Goal: Information Seeking & Learning: Learn about a topic

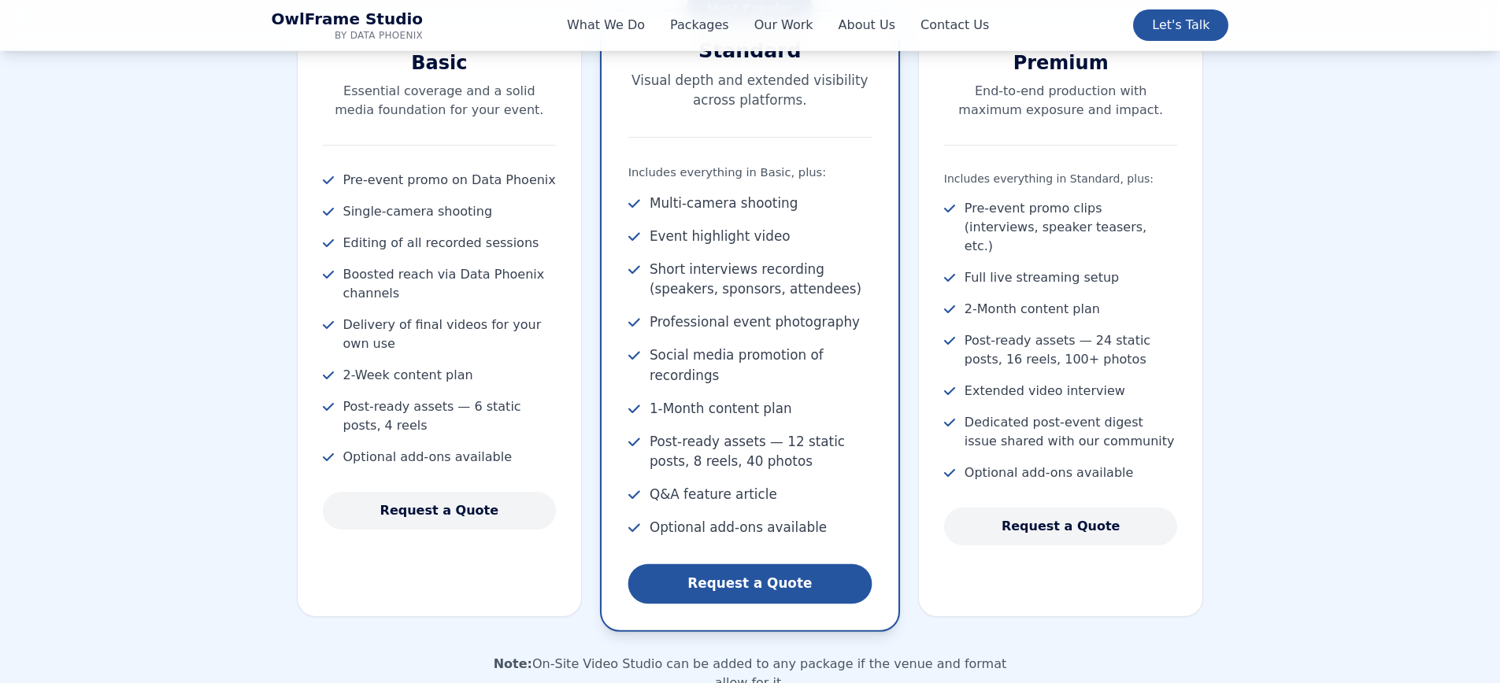
scroll to position [1838, 0]
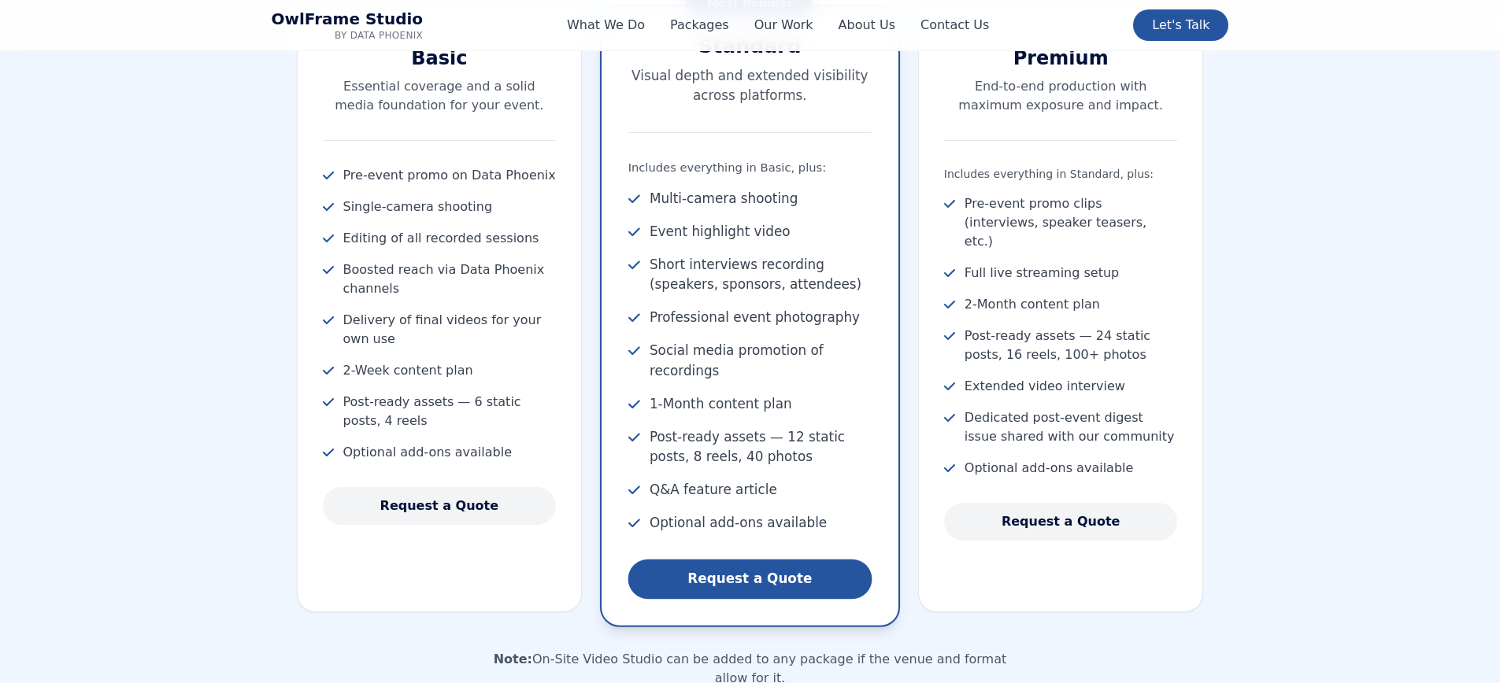
scroll to position [1838, 0]
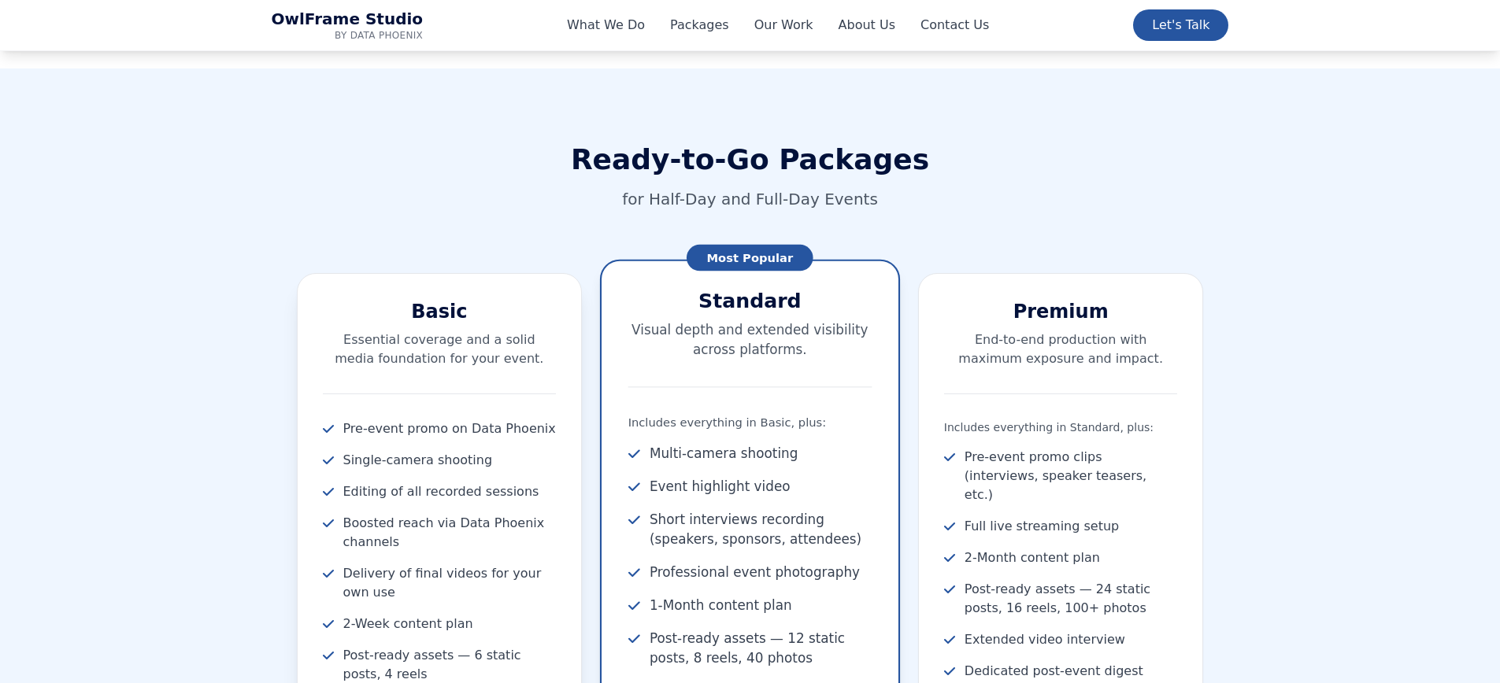
scroll to position [1584, 0]
drag, startPoint x: 416, startPoint y: 315, endPoint x: 466, endPoint y: 314, distance: 49.6
click at [465, 313] on h3 "Basic" at bounding box center [440, 312] width 234 height 25
copy h3 "Basic"
click at [721, 300] on h3 "Standard" at bounding box center [749, 301] width 243 height 27
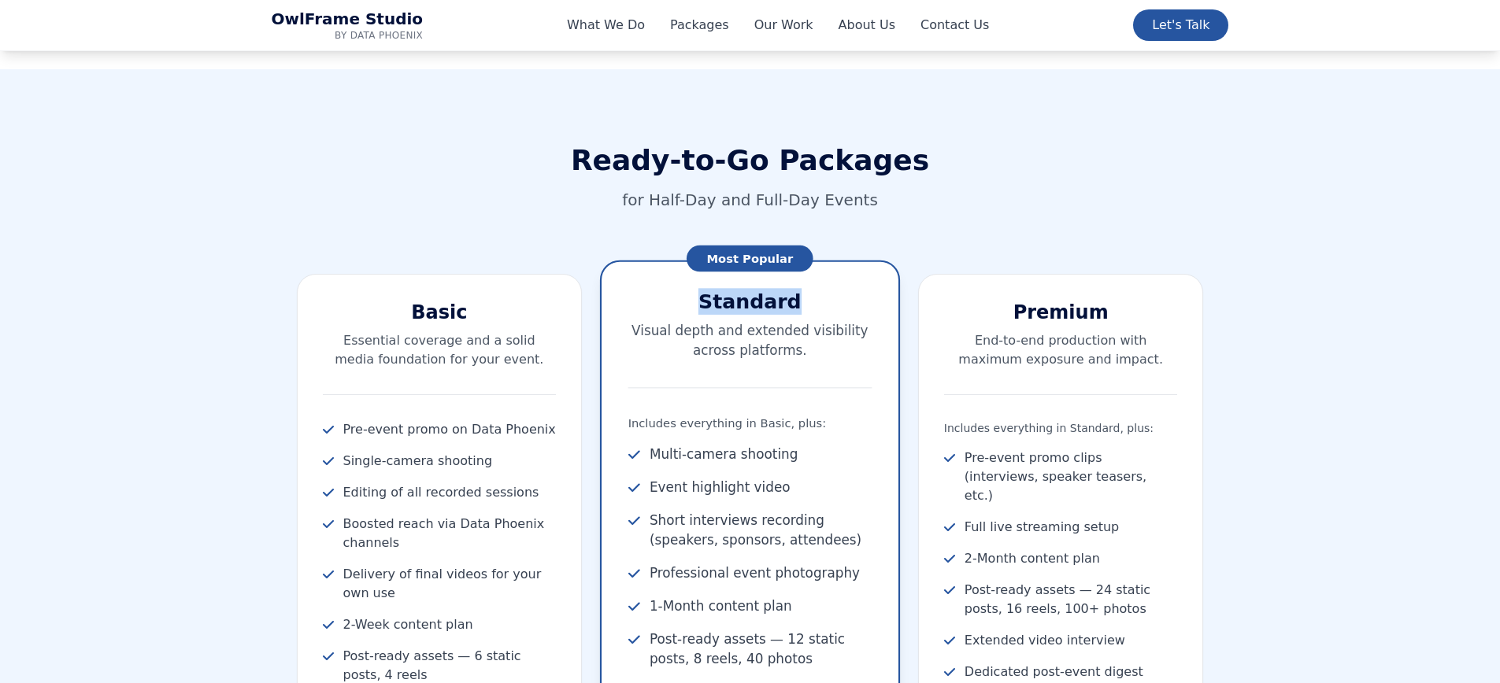
click at [721, 300] on h3 "Standard" at bounding box center [749, 301] width 243 height 27
copy div "Standard"
click at [1045, 315] on h3 "Premium" at bounding box center [1061, 312] width 234 height 25
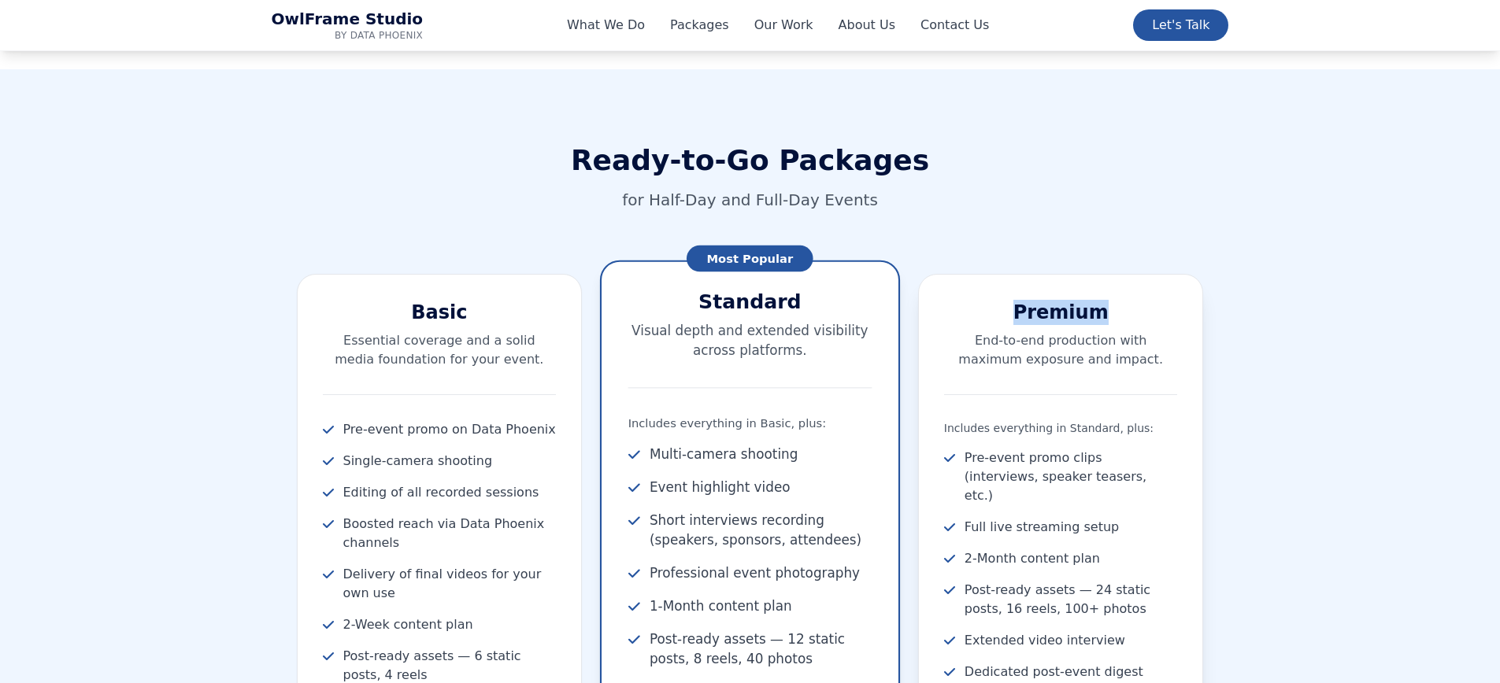
copy h3 "Premium"
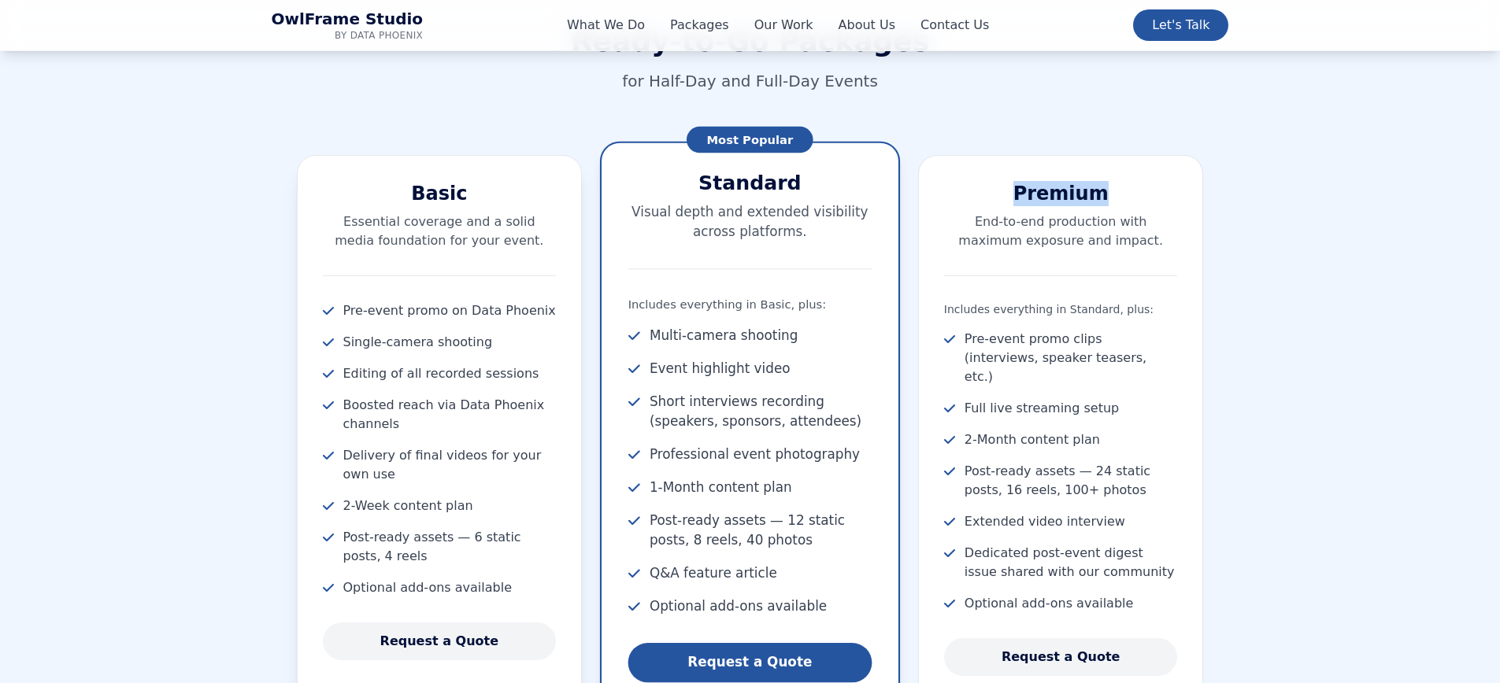
scroll to position [1704, 0]
click at [209, 139] on section "Ready-to-Go Packages for Half-Day and Full-Day Events Basic Essential coverage …" at bounding box center [750, 678] width 1500 height 1456
click at [253, 159] on div "Ready-to-Go Packages for Half-Day and Full-Day Events Basic Essential coverage …" at bounding box center [750, 677] width 1008 height 1304
click at [578, 101] on div "Ready-to-Go Packages for Half-Day and Full-Day Events Basic Essential coverage …" at bounding box center [750, 677] width 1008 height 1304
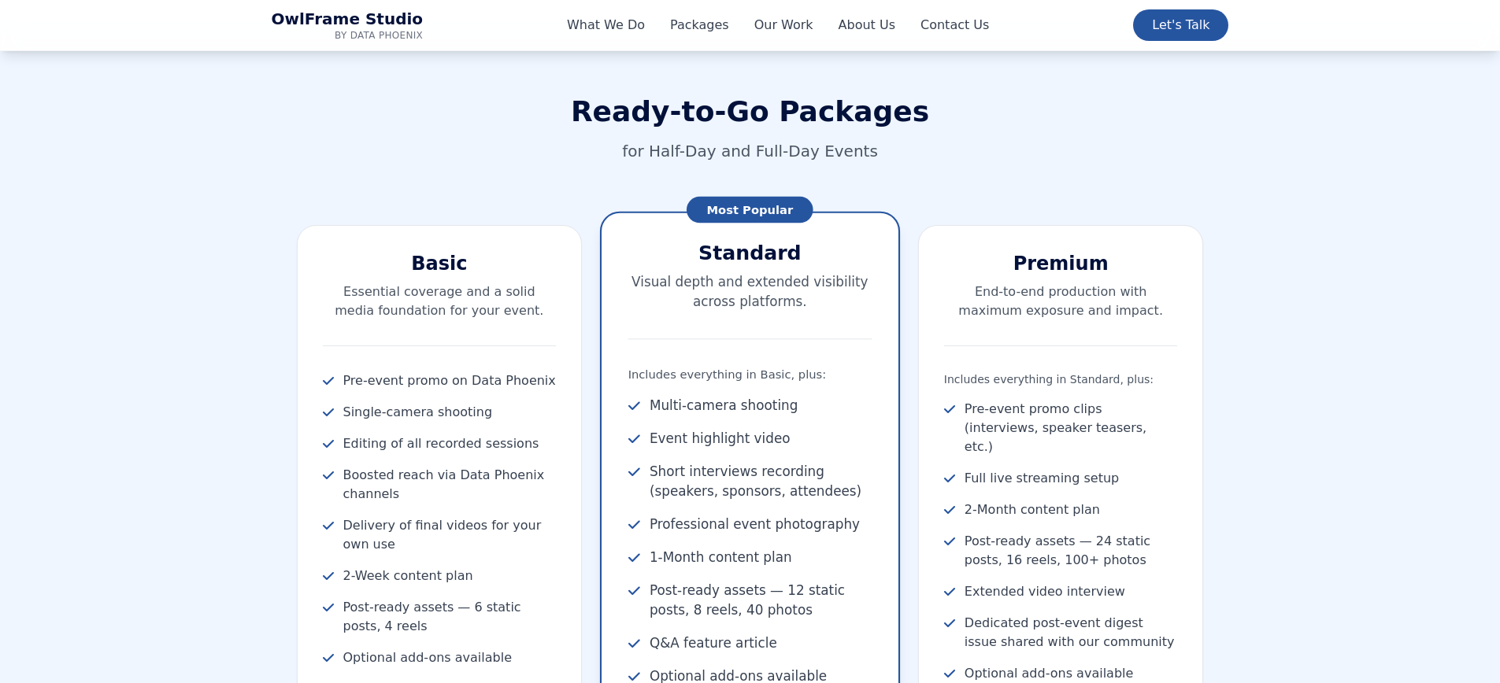
scroll to position [1608, 0]
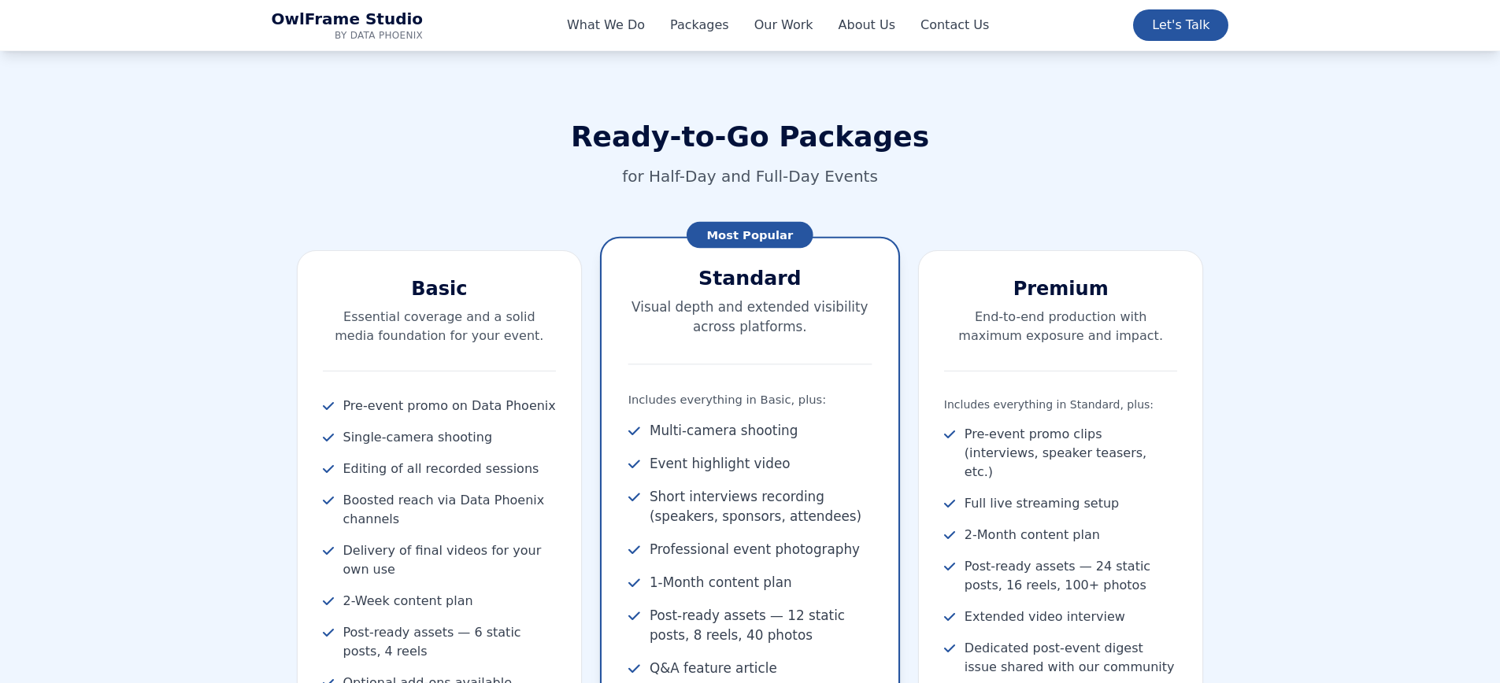
click at [677, 162] on div "Ready-to-Go Packages for Half-Day and Full-Day Events" at bounding box center [750, 154] width 957 height 66
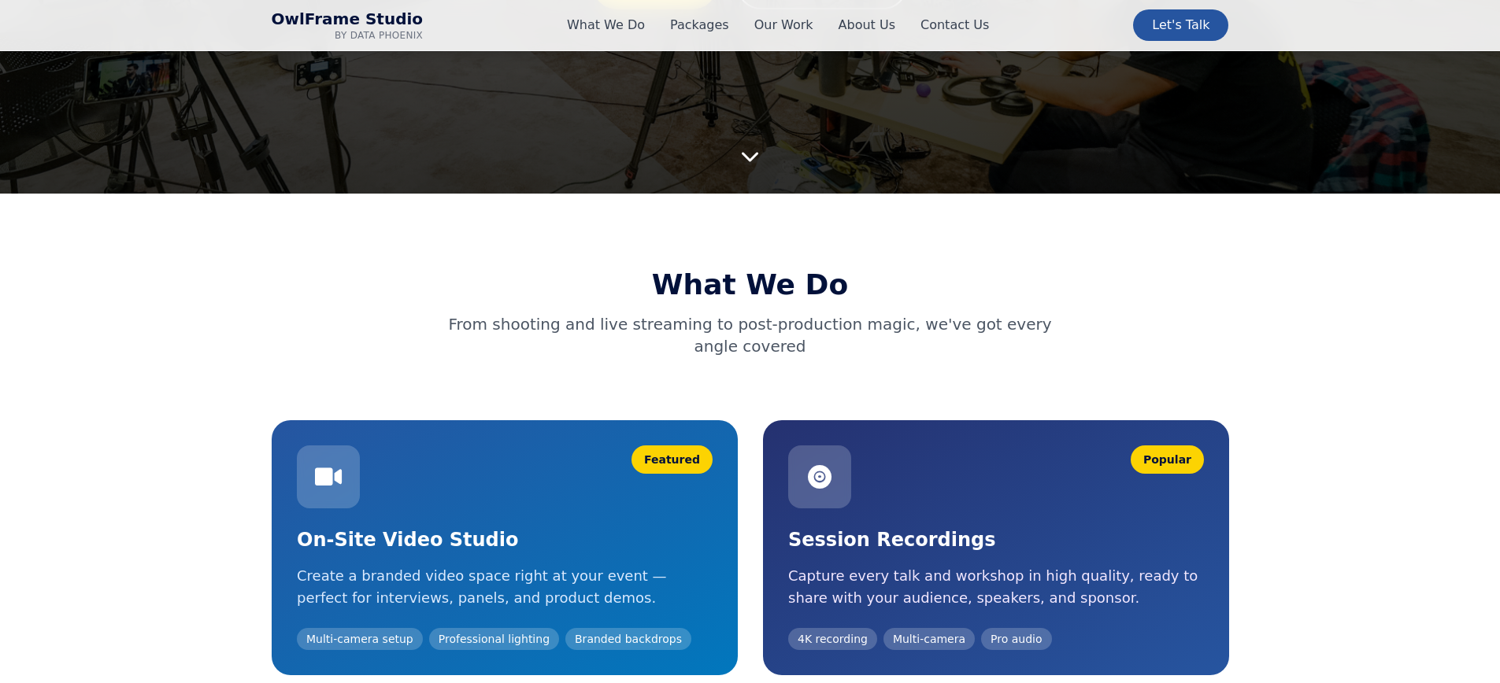
scroll to position [0, 0]
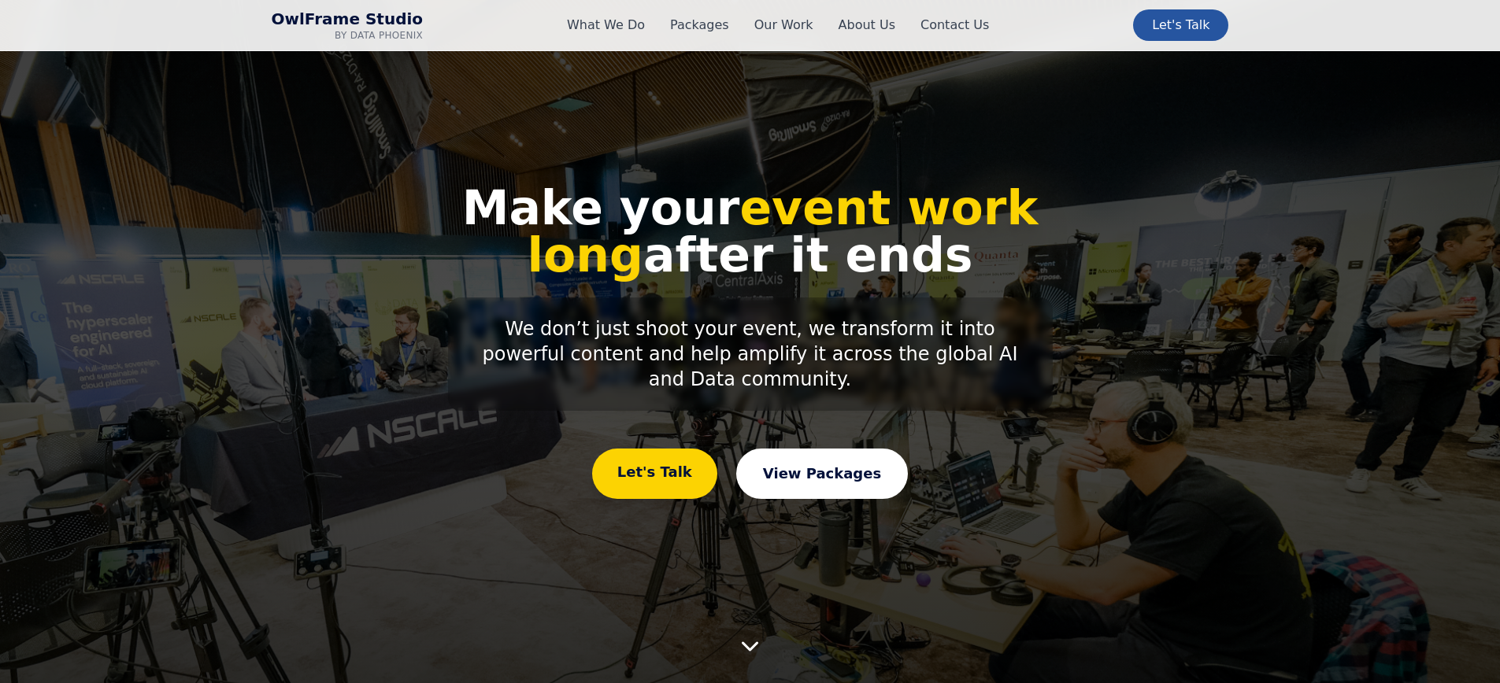
click at [840, 469] on link "View Packages" at bounding box center [822, 474] width 172 height 50
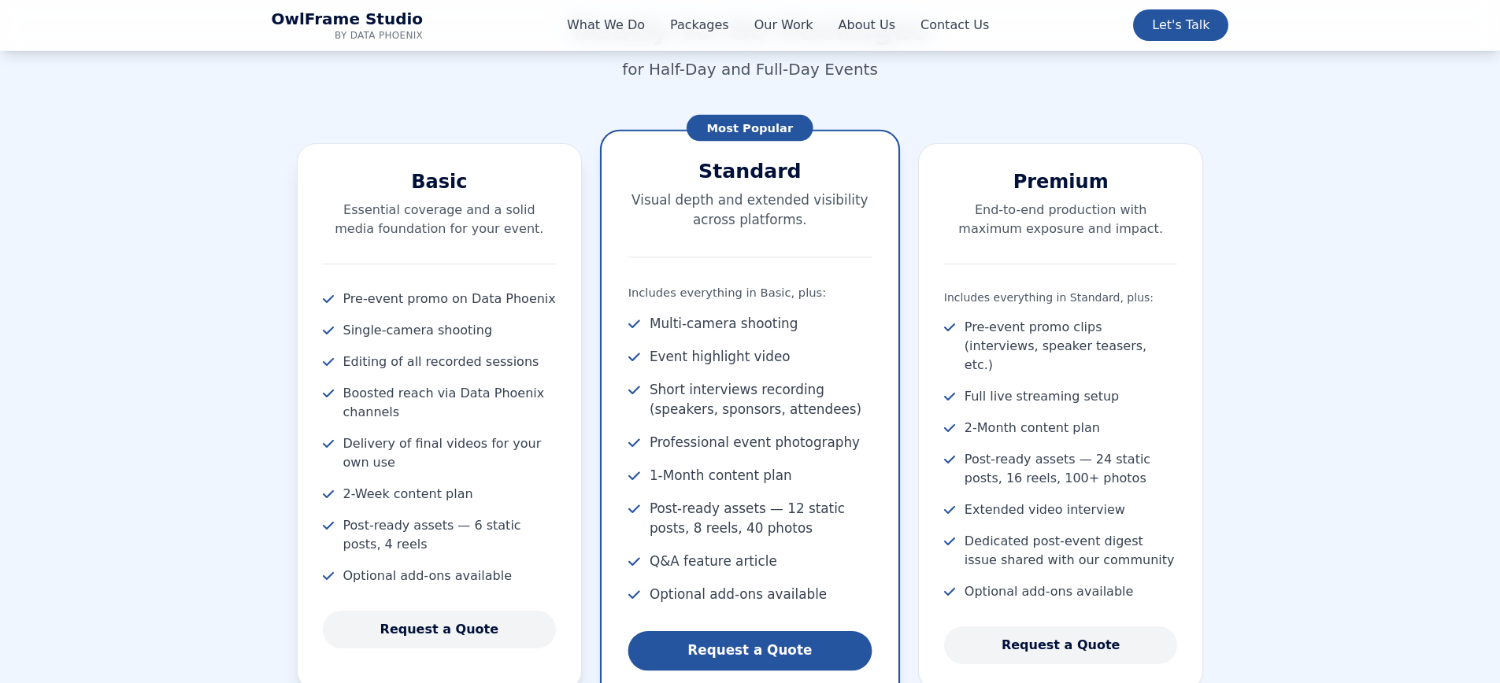
scroll to position [1678, 0]
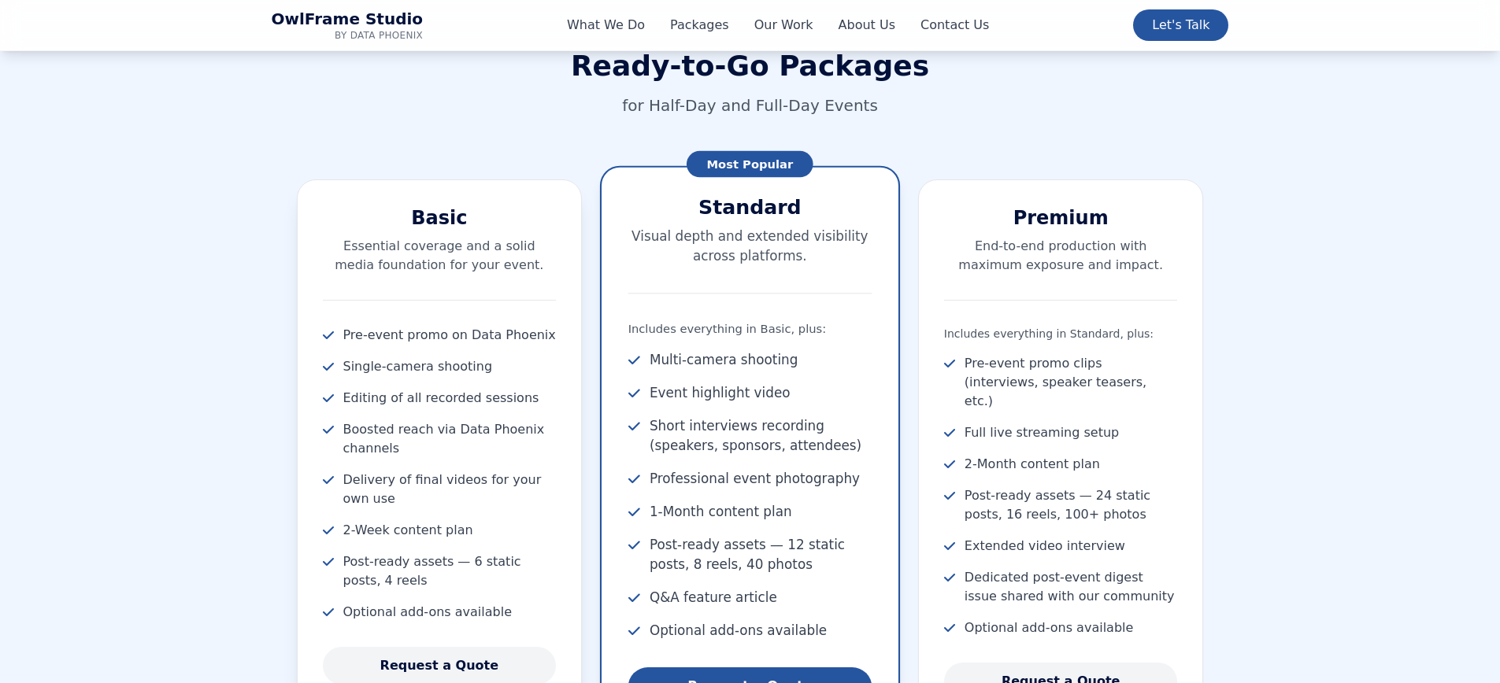
click at [395, 222] on h3 "Basic" at bounding box center [440, 217] width 234 height 25
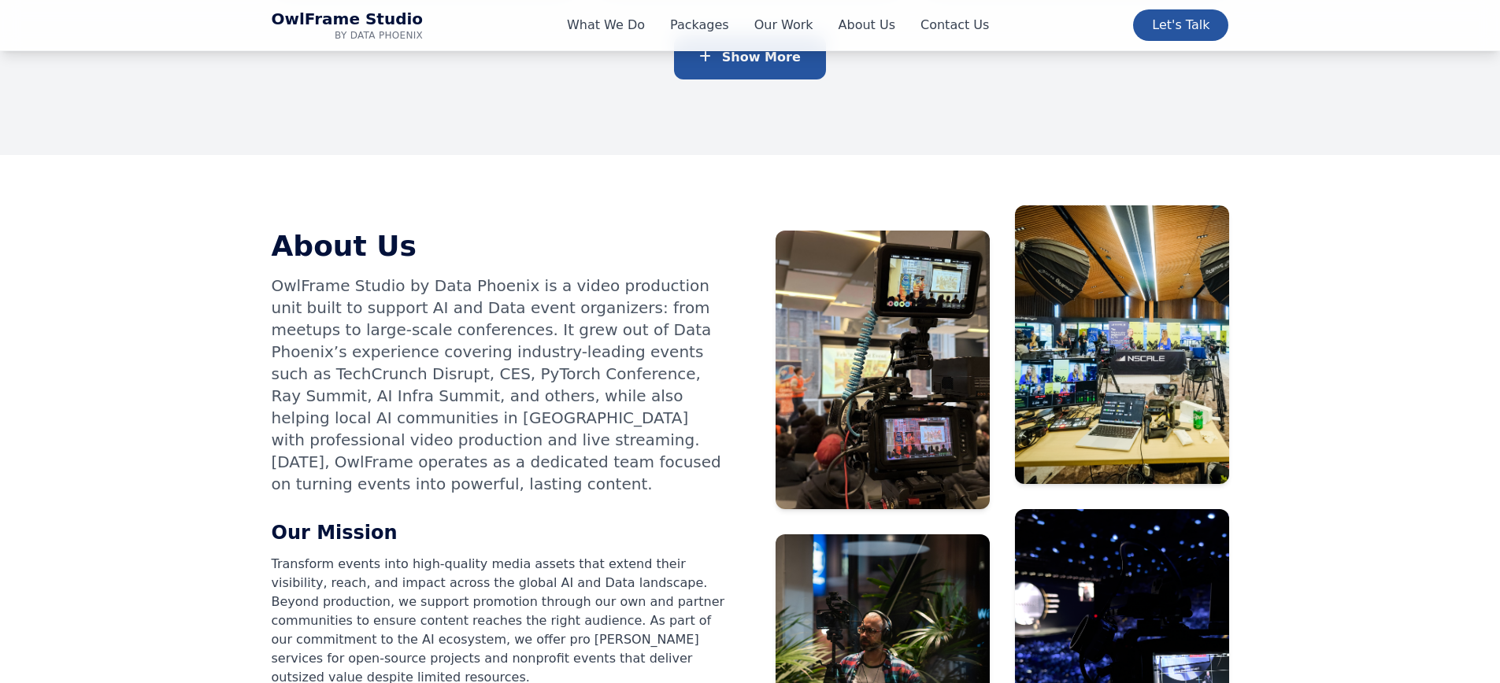
scroll to position [5851, 0]
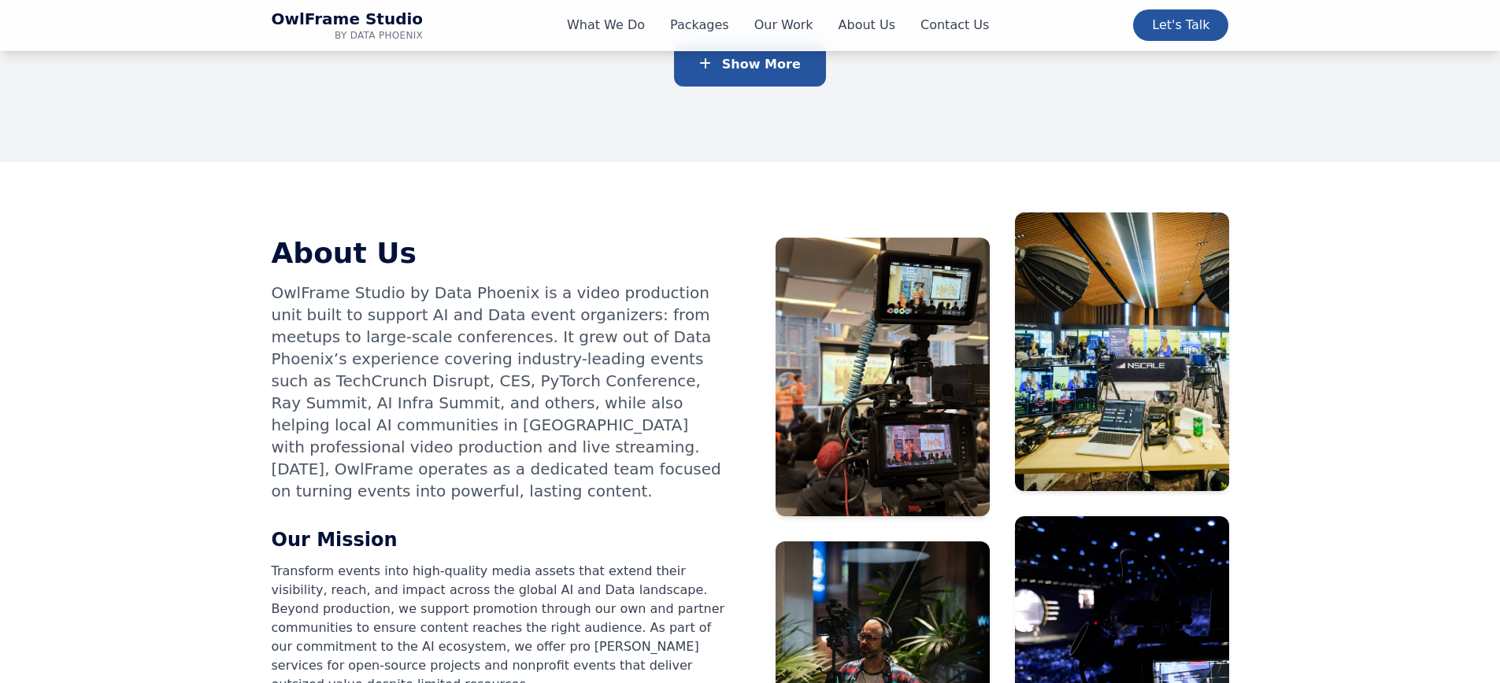
drag, startPoint x: 376, startPoint y: 628, endPoint x: 421, endPoint y: 631, distance: 45.0
copy li "20,000+"
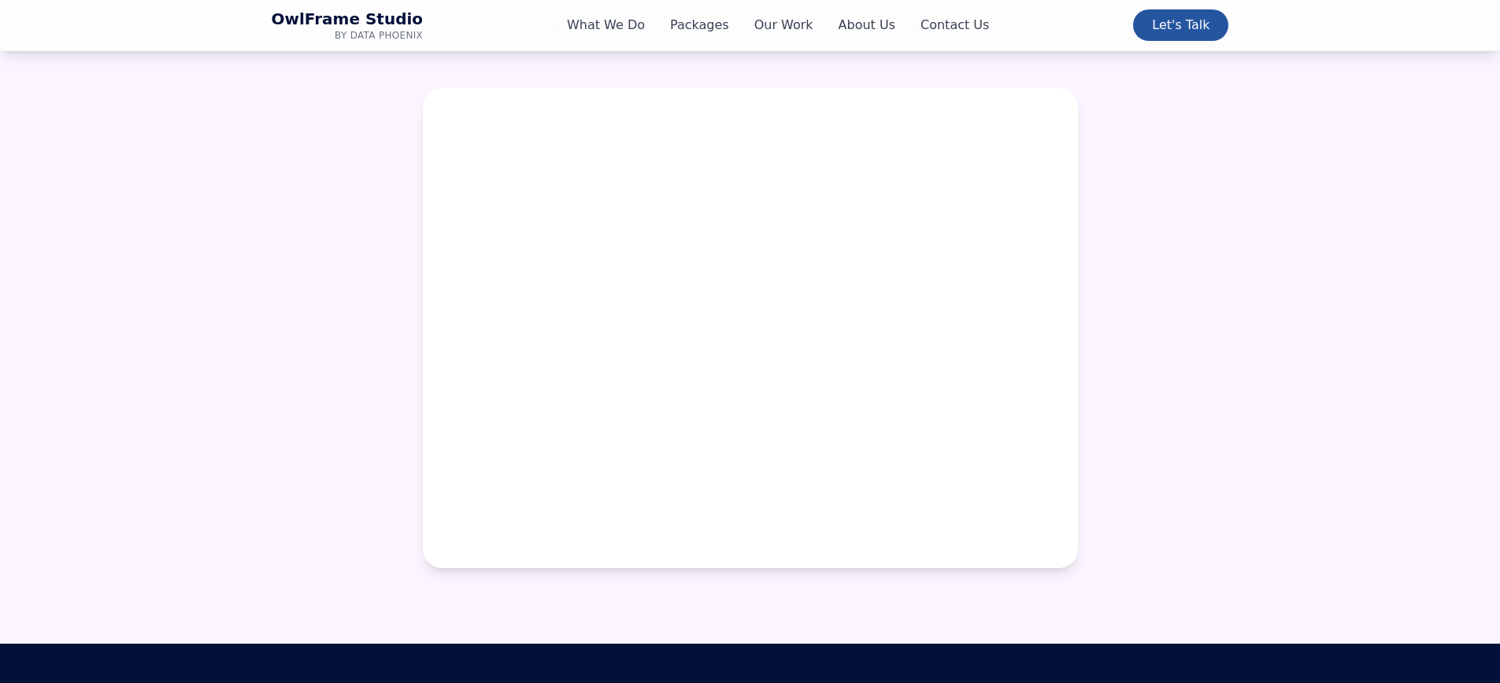
scroll to position [7078, 0]
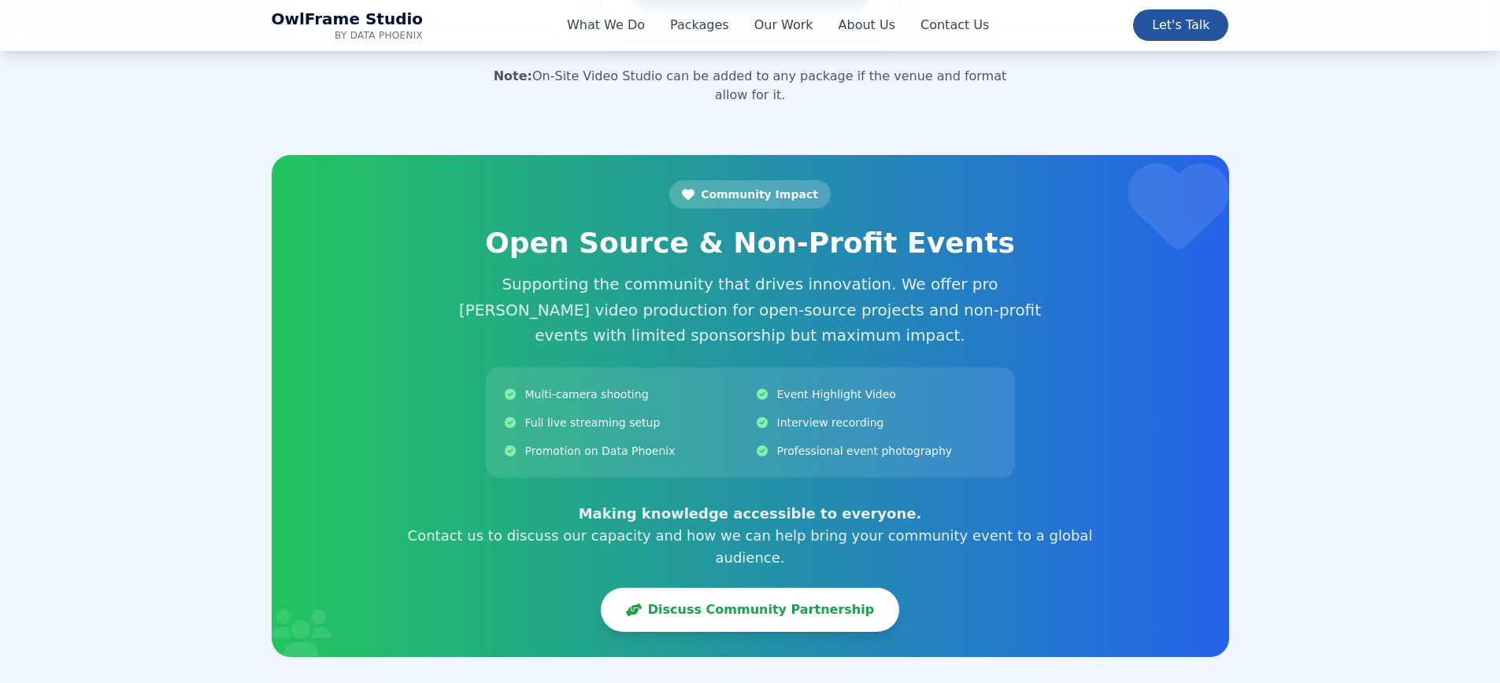
scroll to position [2381, 0]
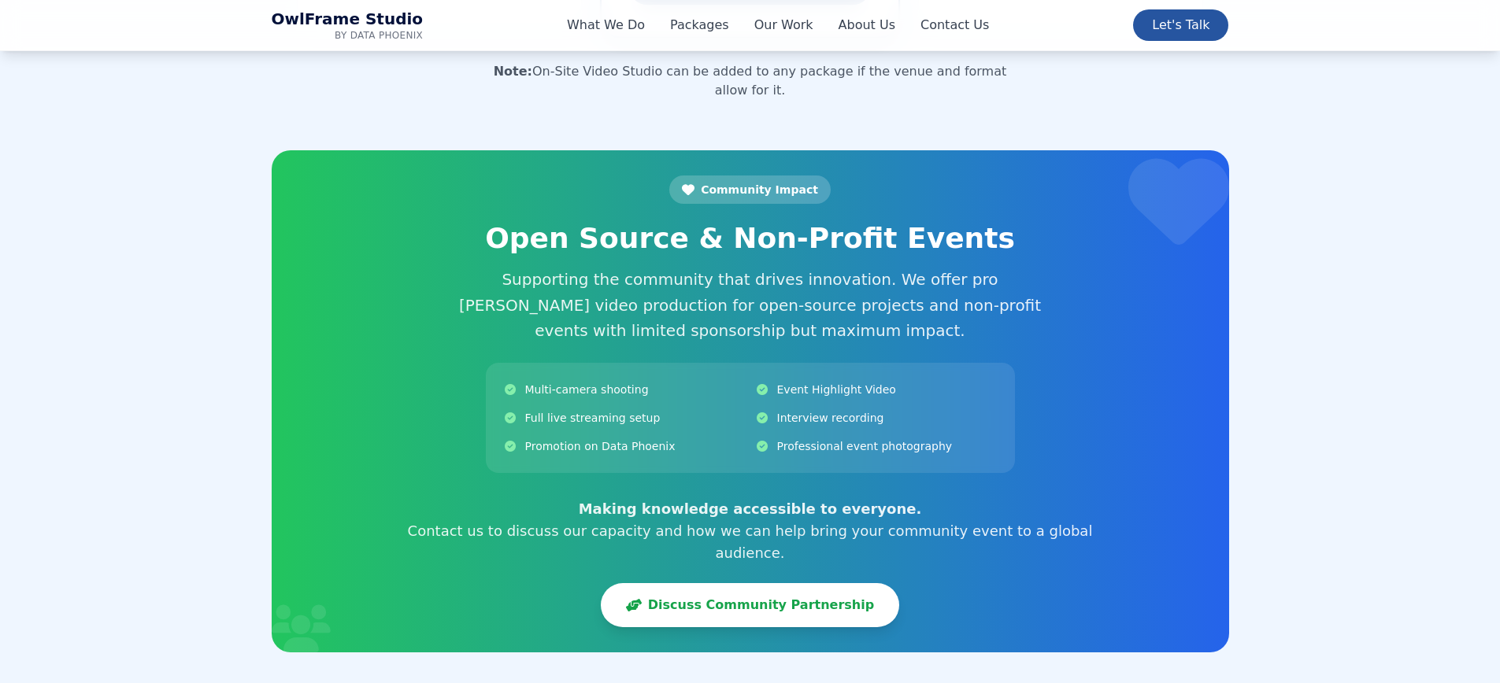
drag, startPoint x: 920, startPoint y: 552, endPoint x: 579, endPoint y: 174, distance: 508.9
click at [579, 176] on div "Community Impact Open Source & Non-Profit Events Supporting the community that …" at bounding box center [750, 402] width 705 height 452
copy div "Community Impact Open Source & Non-Profit Events Supporting the community that …"
click at [716, 238] on div "Community Impact Open Source & Non-Profit Events Supporting the community that …" at bounding box center [750, 402] width 705 height 452
drag, startPoint x: 1068, startPoint y: 494, endPoint x: 519, endPoint y: 211, distance: 617.2
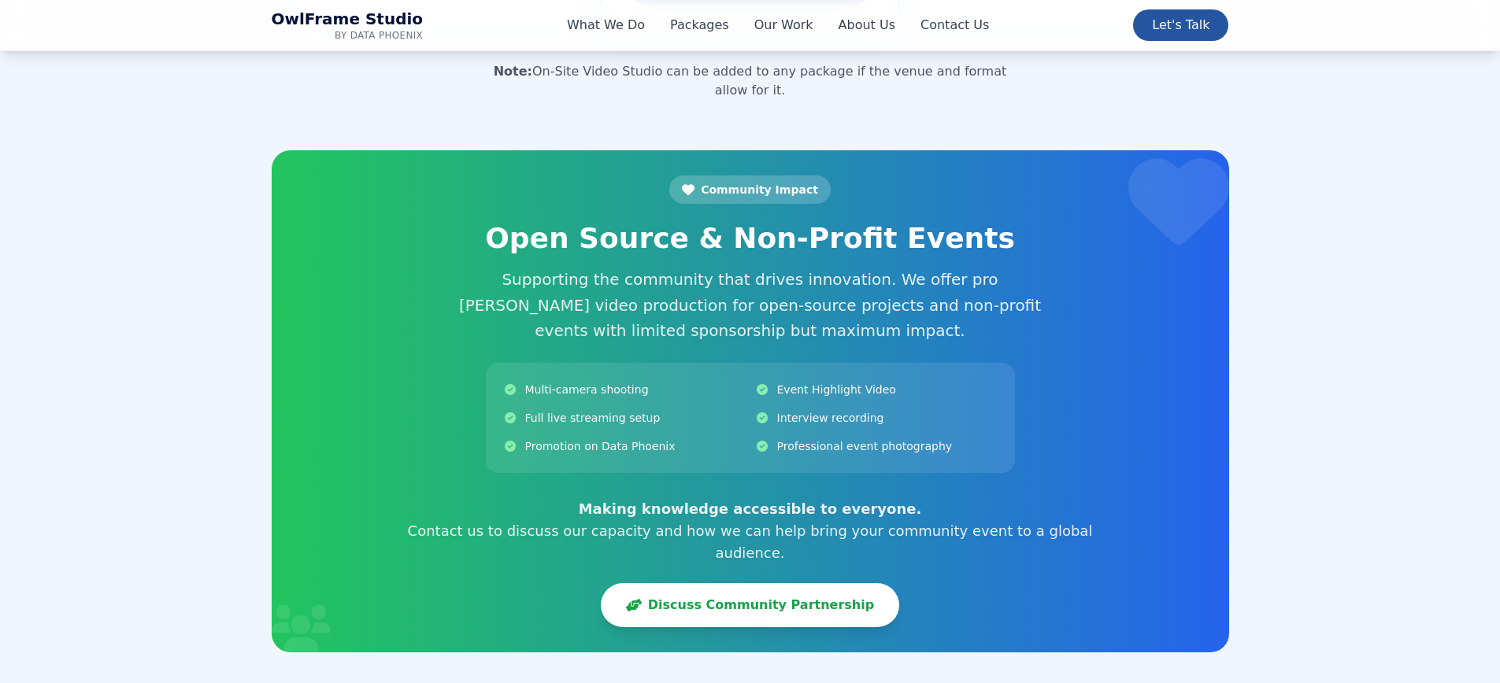
click at [519, 211] on div "Community Impact Open Source & Non-Profit Events Supporting the community that …" at bounding box center [750, 401] width 957 height 502
copy div "Open Source & Non-Profit Events Supporting the community that drives innovation…"
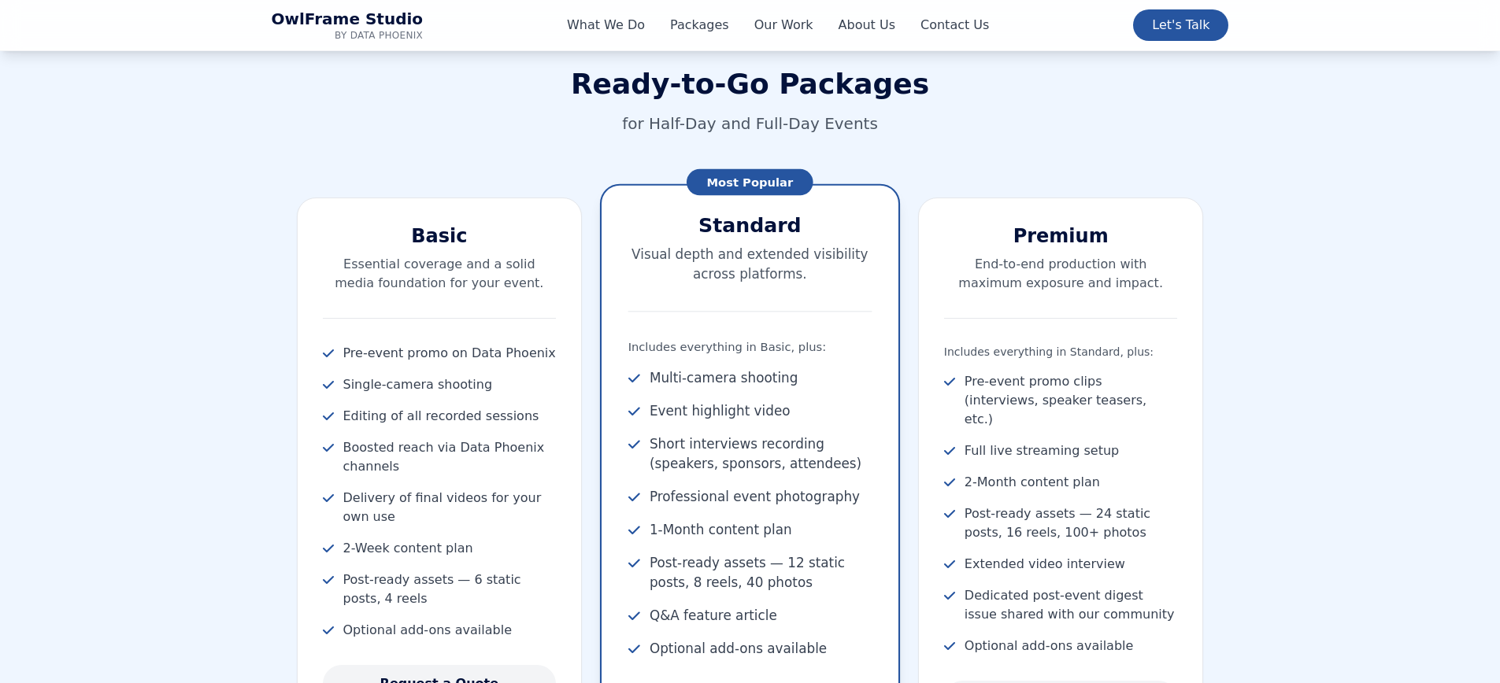
scroll to position [1662, 0]
click at [424, 239] on h3 "Basic" at bounding box center [440, 234] width 234 height 25
click at [421, 239] on h3 "Basic" at bounding box center [440, 234] width 234 height 25
click at [428, 228] on h3 "Basic" at bounding box center [440, 234] width 234 height 25
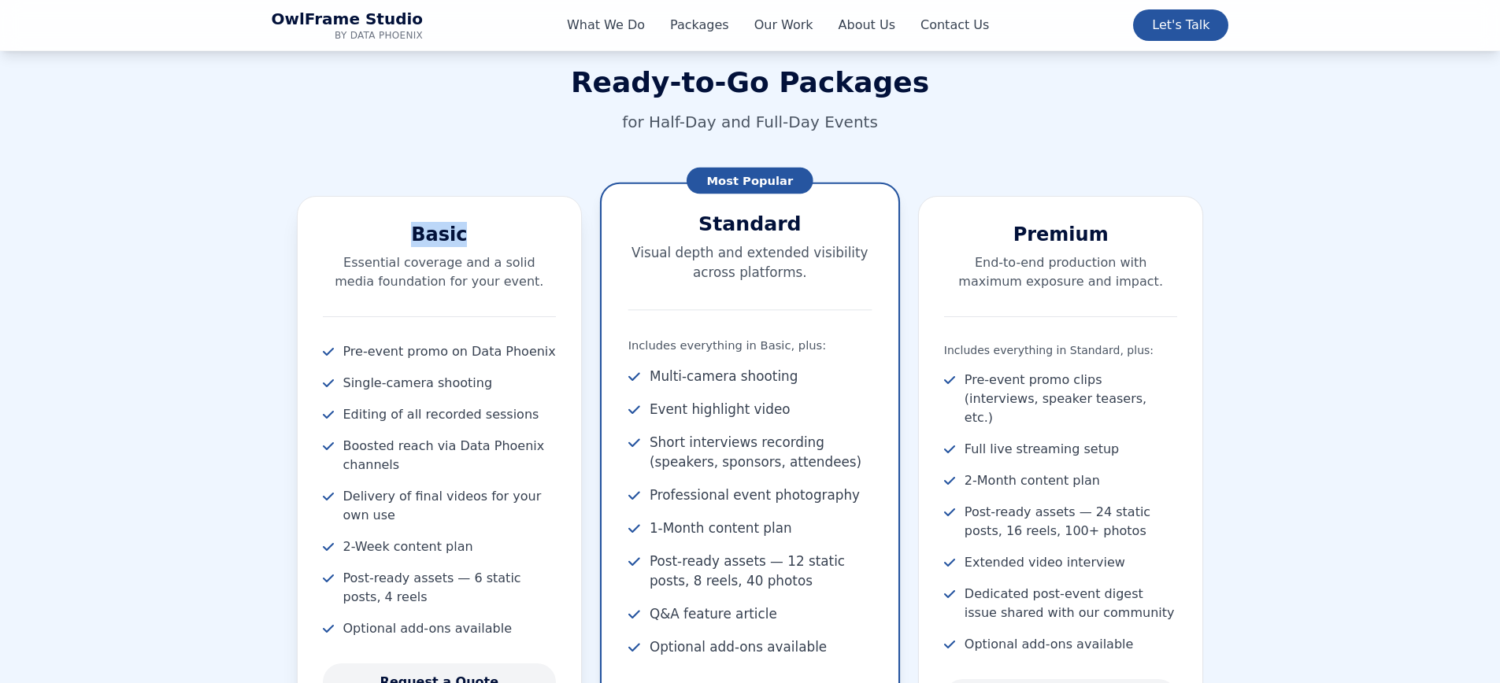
click at [428, 228] on h3 "Basic" at bounding box center [440, 234] width 234 height 25
copy h3 "Basic"
click at [400, 279] on p "Essential coverage and a solid media foundation for your event." at bounding box center [440, 272] width 234 height 38
